Goal: Information Seeking & Learning: Learn about a topic

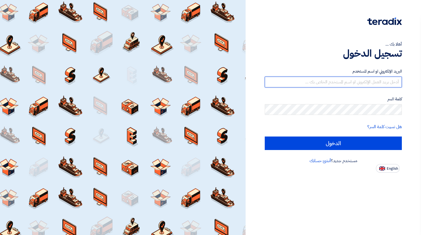
type input "[EMAIL_ADDRESS][PERSON_NAME][DOMAIN_NAME]"
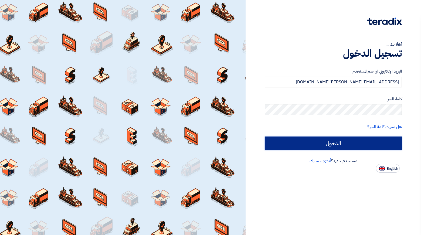
click at [322, 146] on input "الدخول" at bounding box center [332, 142] width 137 height 13
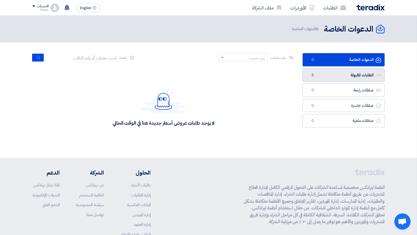
click at [318, 79] on link "الطلبات المقبولة الطلبات المقبولة 3" at bounding box center [343, 74] width 82 height 13
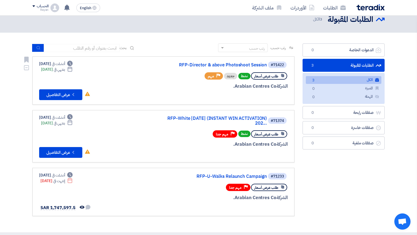
scroll to position [10, 0]
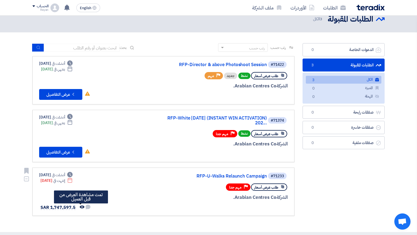
click at [80, 207] on use at bounding box center [82, 206] width 5 height 3
click at [243, 173] on div "#71233 RFP-U-Walks Relaunch Campaign" at bounding box center [223, 176] width 130 height 8
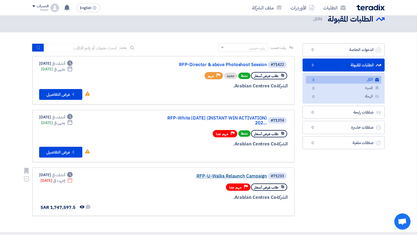
click at [234, 175] on link "RFP-U-Walks Relaunch Campaign" at bounding box center [213, 176] width 108 height 5
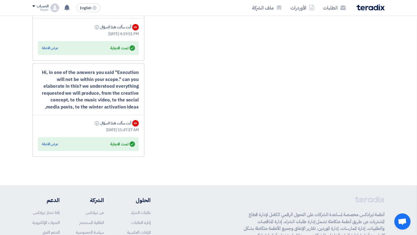
scroll to position [1036, 0]
click at [56, 145] on div "عرض الاجابة" at bounding box center [50, 144] width 16 height 5
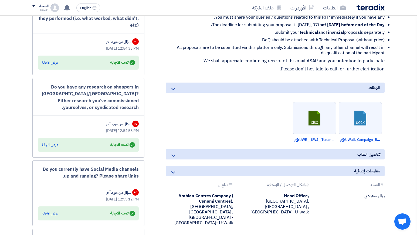
scroll to position [247, 0]
click at [322, 140] on link "Download file UWR__UWJ__Tenant_list.xlsx" at bounding box center [314, 139] width 40 height 5
click at [361, 141] on link "Download file UWalk_Campaign_RFP.docx" at bounding box center [360, 139] width 40 height 5
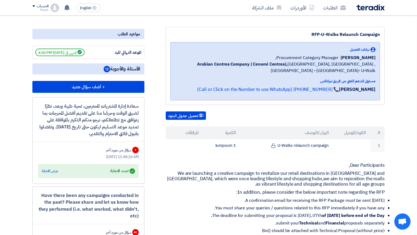
scroll to position [0, 0]
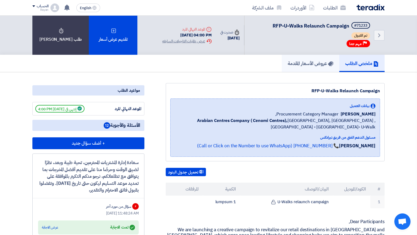
click at [333, 69] on link "عروض الأسعار المقدمة" at bounding box center [309, 63] width 57 height 17
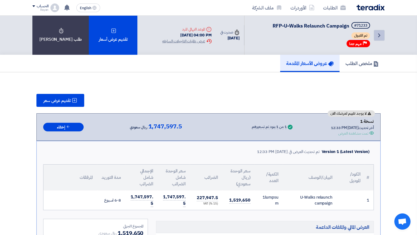
click at [381, 34] on icon "Back" at bounding box center [379, 35] width 6 height 6
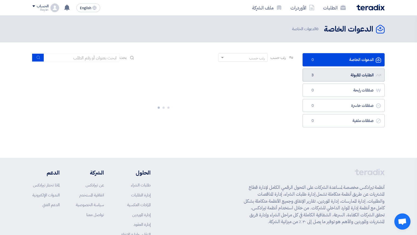
click at [324, 74] on link "الطلبات المقبولة الطلبات المقبولة 3" at bounding box center [343, 74] width 82 height 13
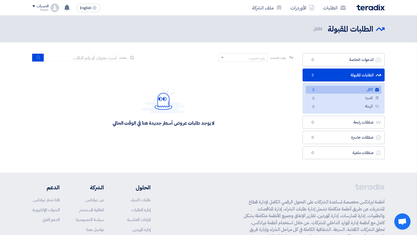
click at [323, 89] on link "الكل الكل 3" at bounding box center [342, 90] width 75 height 8
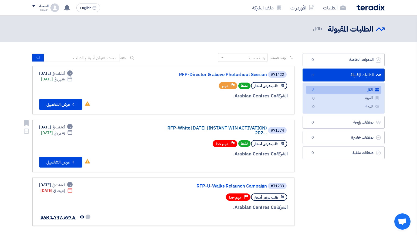
click at [226, 126] on link "RFP-White [DATE] (INSTANT WIN ACTIVATION) 202..." at bounding box center [213, 131] width 108 height 10
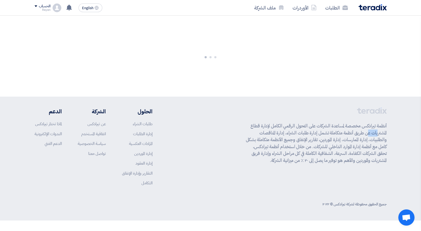
click at [226, 125] on div "أنظمة تيرادكس مخصصة لمساعدة الشركات على التحول الرقمي الكامل لإدارة قطاع المشتر…" at bounding box center [211, 150] width 352 height 87
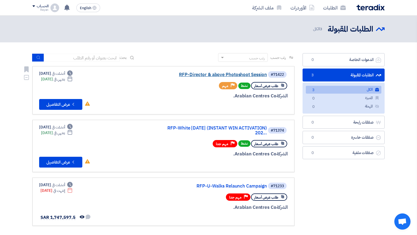
click at [243, 74] on link "RFP-Director & above Photoshoot Session" at bounding box center [213, 74] width 108 height 5
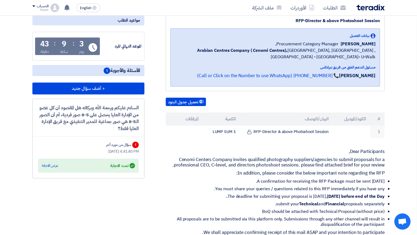
scroll to position [82, 0]
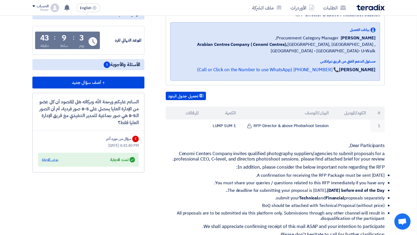
click at [56, 157] on div "عرض الاجابة" at bounding box center [50, 159] width 16 height 5
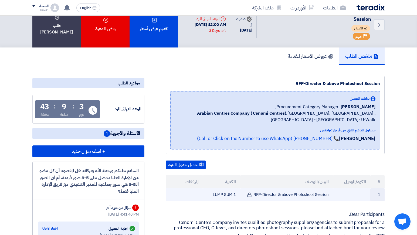
scroll to position [0, 0]
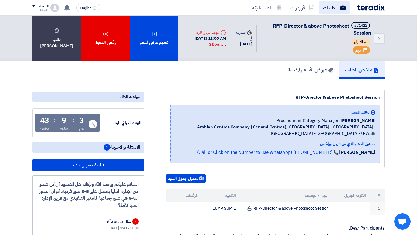
click at [330, 7] on link "الطلبات" at bounding box center [333, 7] width 31 height 13
